Goal: Transaction & Acquisition: Book appointment/travel/reservation

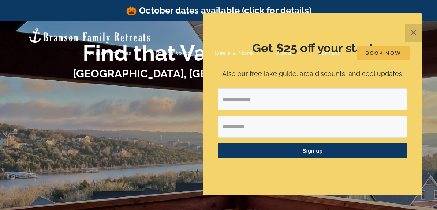
click at [409, 46] on li "Book Now" at bounding box center [383, 53] width 53 height 15
click at [415, 33] on div "Vacation homes 2 to 3 Bedrooms Mini Camp | 2 Bedrooms Mini Pearl | 2 Bedrooms M…" at bounding box center [218, 42] width 415 height 43
click at [409, 46] on li "Book Now" at bounding box center [383, 53] width 53 height 15
click at [142, 165] on div at bounding box center [218, 150] width 293 height 127
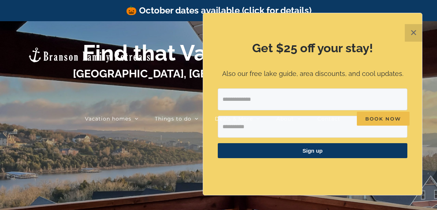
click at [415, 34] on div "Vacation homes 2 to 3 Bedrooms Mini Camp | 2 Bedrooms Mini Pearl | 2 Bedrooms M…" at bounding box center [218, 84] width 415 height 127
click at [413, 34] on div "Vacation homes 2 to 3 Bedrooms Mini Camp | 2 Bedrooms Mini Pearl | 2 Bedrooms M…" at bounding box center [218, 84] width 415 height 127
click at [409, 89] on li "Book Now" at bounding box center [383, 119] width 53 height 60
click at [408, 89] on li "Book Now" at bounding box center [383, 119] width 53 height 60
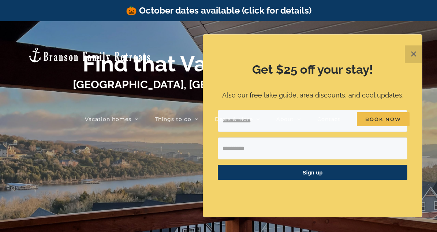
click at [408, 89] on li "Book Now" at bounding box center [383, 119] width 53 height 60
click at [414, 55] on div "Vacation homes 2 to 3 Bedrooms Mini Camp | 2 Bedrooms Mini Pearl | 2 Bedrooms M…" at bounding box center [218, 84] width 415 height 127
click at [373, 112] on span "Book Now" at bounding box center [383, 119] width 53 height 14
